Goal: Check status: Check status

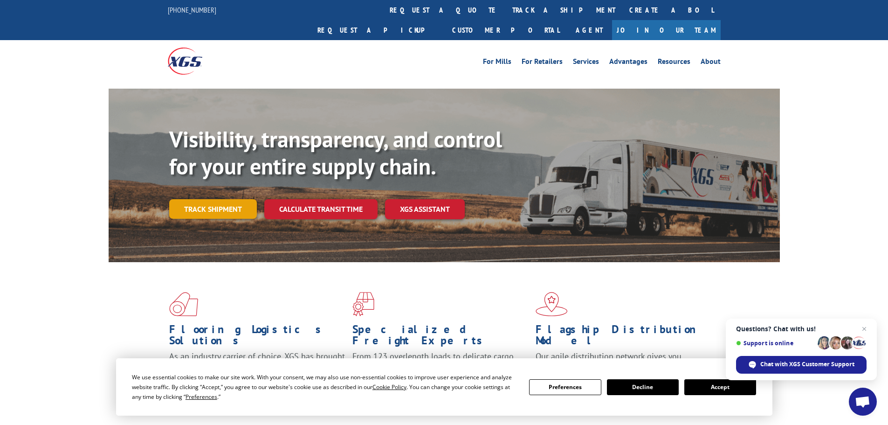
click at [221, 199] on link "Track shipment" at bounding box center [213, 209] width 88 height 20
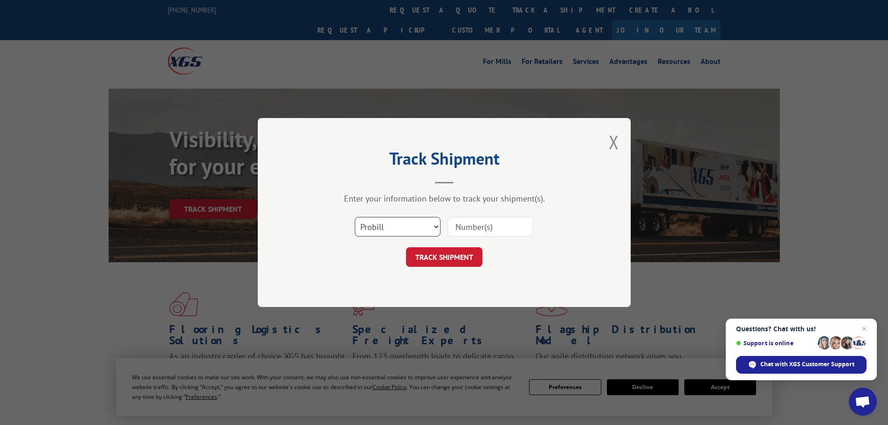
click at [416, 222] on select "Select category... Probill BOL PO" at bounding box center [398, 227] width 86 height 20
select select "po"
click at [355, 217] on select "Select category... Probill BOL PO" at bounding box center [398, 227] width 86 height 20
click at [478, 227] on input at bounding box center [490, 227] width 86 height 20
paste input "30536048"
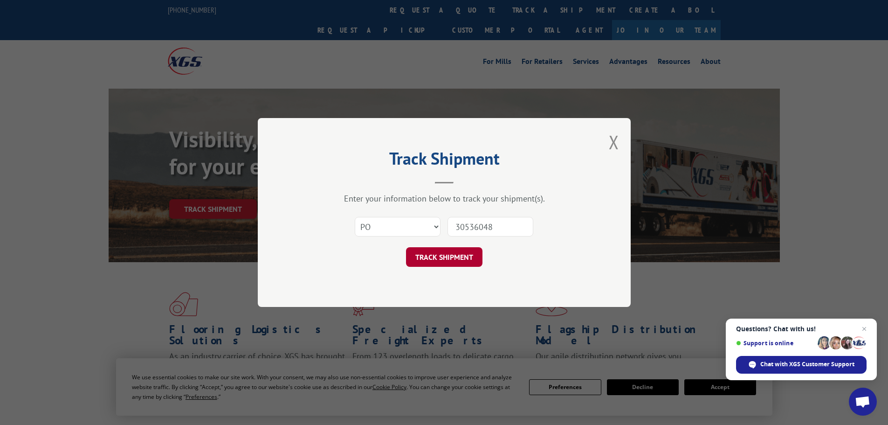
type input "30536048"
click at [454, 257] on button "TRACK SHIPMENT" at bounding box center [444, 257] width 76 height 20
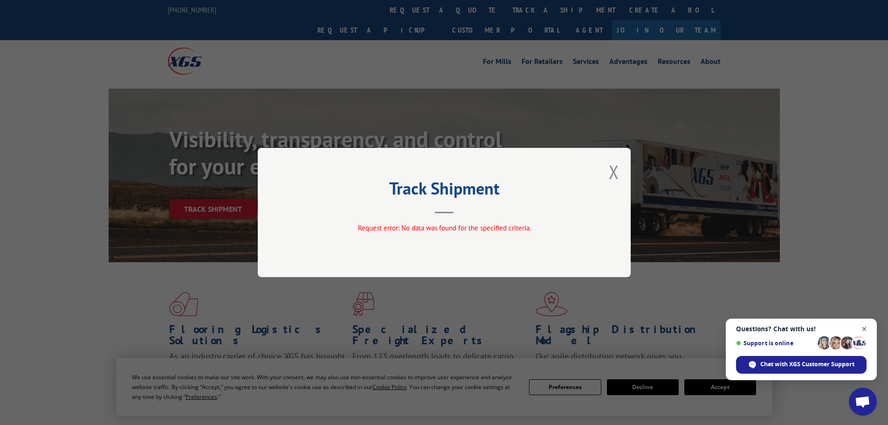
click at [863, 329] on span "Close chat" at bounding box center [865, 329] width 12 height 12
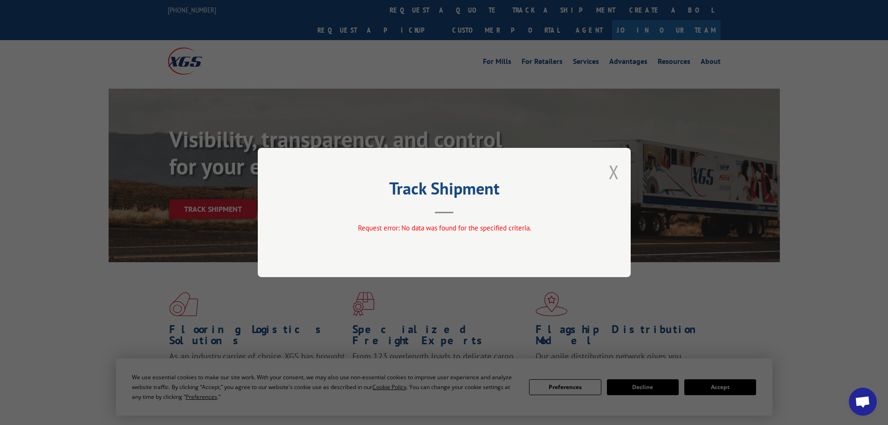
click at [614, 174] on button "Close modal" at bounding box center [614, 171] width 10 height 25
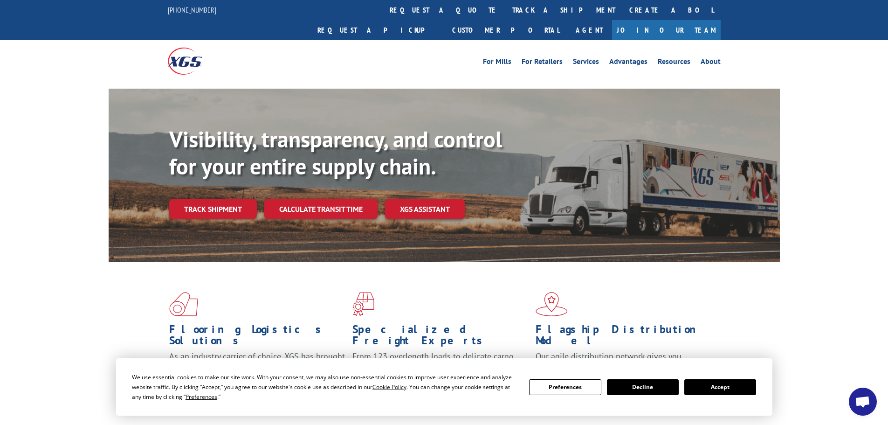
click at [642, 388] on button "Decline" at bounding box center [643, 387] width 72 height 16
